Goal: Information Seeking & Learning: Check status

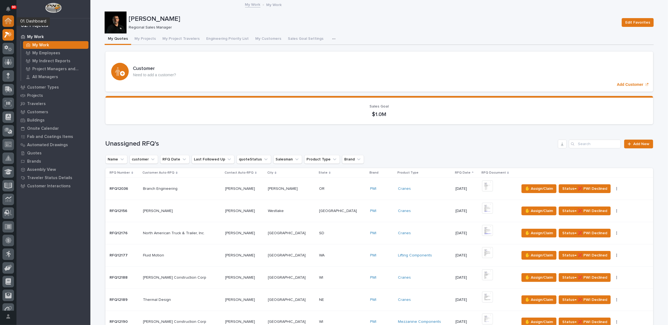
click at [7, 20] on icon at bounding box center [7, 21] width 5 height 5
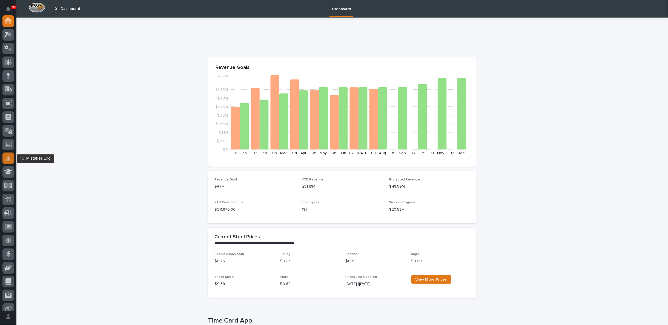
click at [7, 158] on icon at bounding box center [8, 157] width 6 height 5
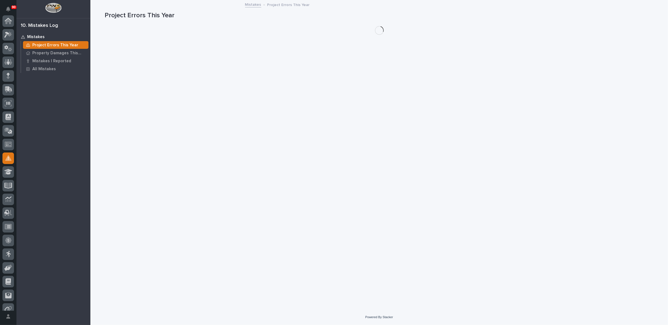
scroll to position [61, 0]
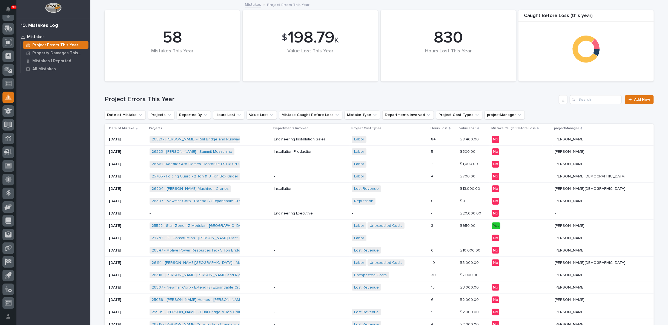
click at [33, 36] on p "Mistakes" at bounding box center [36, 37] width 18 height 5
click at [266, 139] on div "26321 - [PERSON_NAME] - Rail Bridge and Runways + 0" at bounding box center [210, 139] width 120 height 11
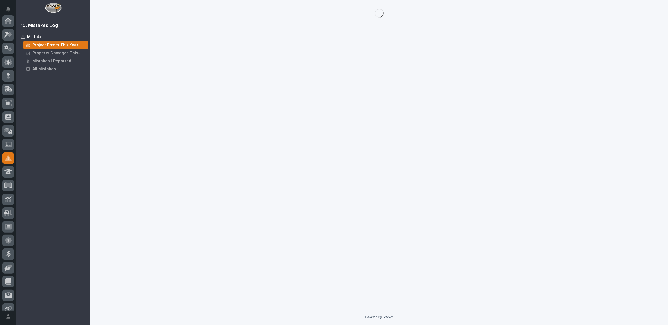
scroll to position [61, 0]
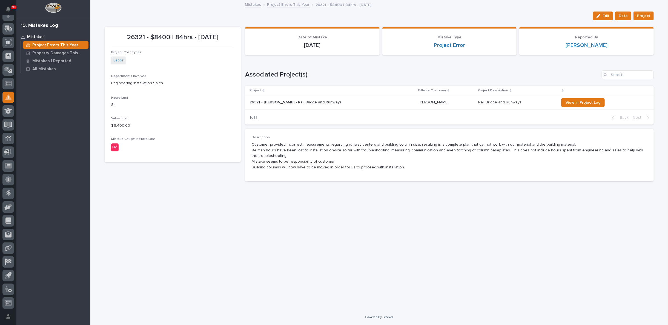
click at [251, 3] on link "Mistakes" at bounding box center [253, 4] width 16 height 6
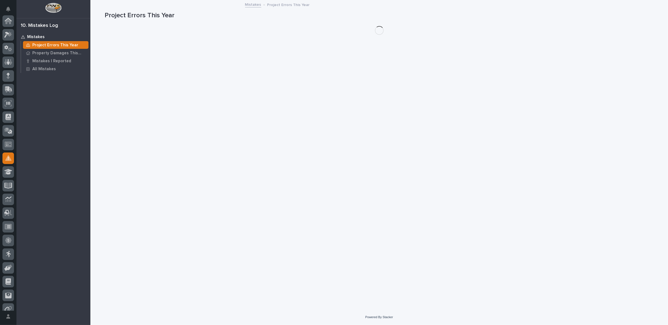
scroll to position [61, 0]
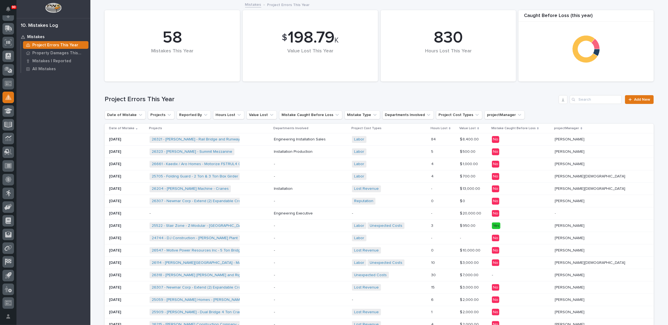
click at [263, 151] on div "26323 - [PERSON_NAME] - Summit Mezzanine + 0" at bounding box center [210, 151] width 120 height 11
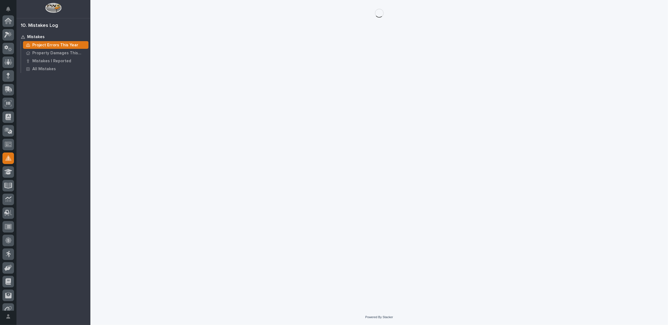
scroll to position [61, 0]
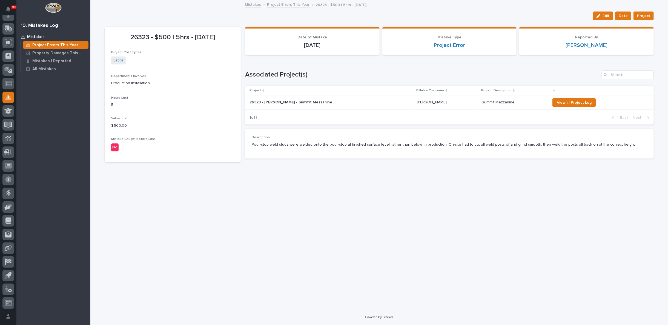
click at [250, 4] on link "Mistakes" at bounding box center [253, 4] width 16 height 6
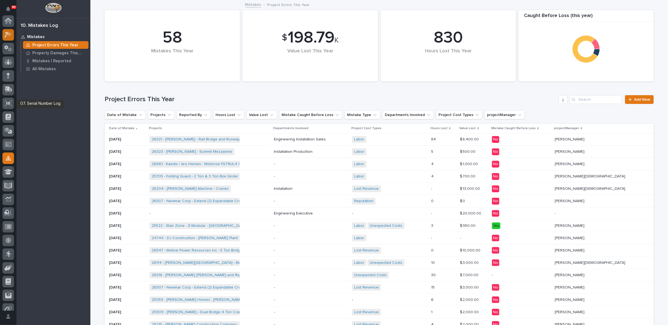
click at [10, 38] on div at bounding box center [8, 35] width 12 height 12
